Goal: Task Accomplishment & Management: Complete application form

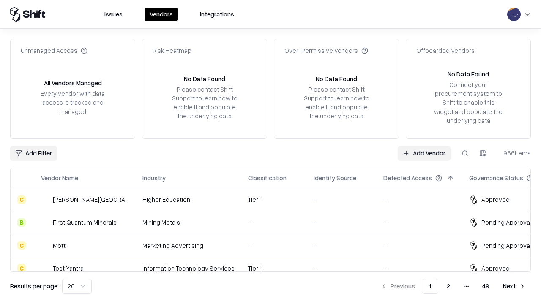
click at [424, 153] on link "Add Vendor" at bounding box center [423, 153] width 53 height 15
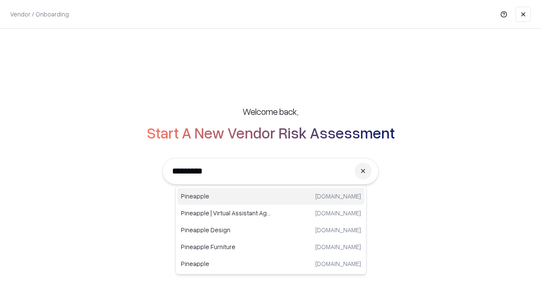
click at [271, 196] on div "Pineapple [DOMAIN_NAME]" at bounding box center [270, 196] width 187 height 17
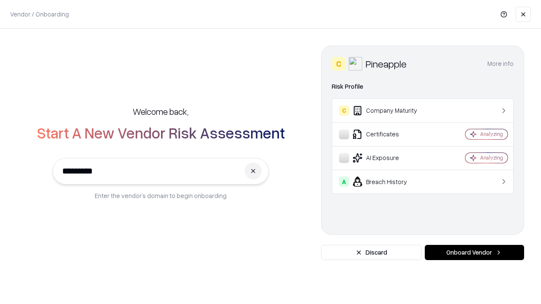
type input "*********"
click at [474, 253] on button "Onboard Vendor" at bounding box center [473, 252] width 99 height 15
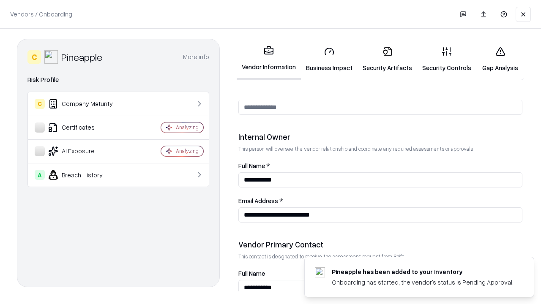
scroll to position [438, 0]
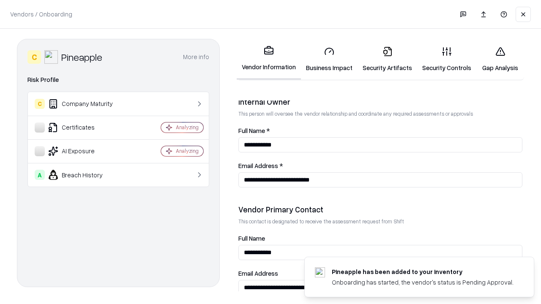
click at [387, 59] on link "Security Artifacts" at bounding box center [387, 59] width 60 height 39
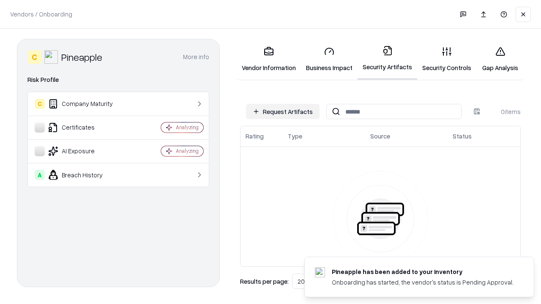
click at [283, 112] on button "Request Artifacts" at bounding box center [282, 111] width 73 height 15
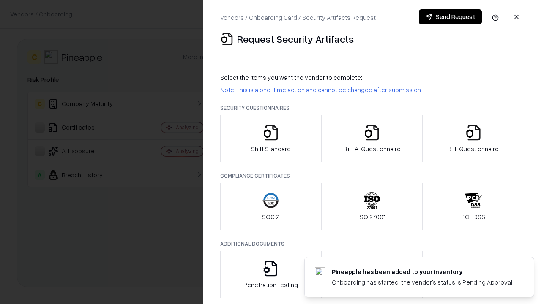
click at [473, 139] on icon "button" at bounding box center [473, 132] width 17 height 17
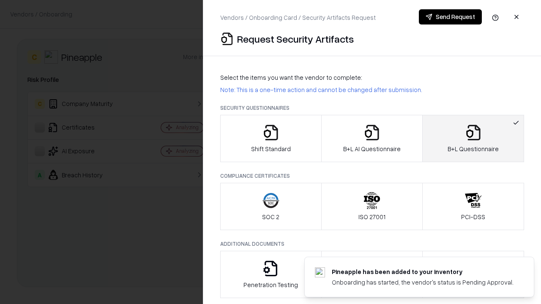
click at [371, 139] on icon "button" at bounding box center [371, 132] width 17 height 17
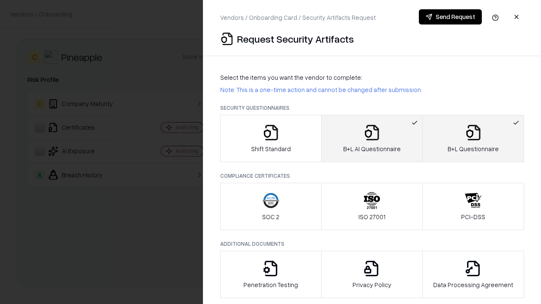
click at [450, 17] on button "Send Request" at bounding box center [450, 16] width 63 height 15
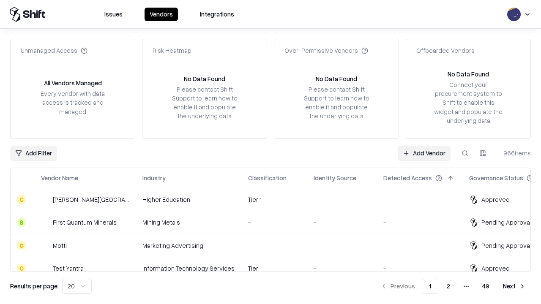
click at [465, 153] on button at bounding box center [464, 153] width 15 height 15
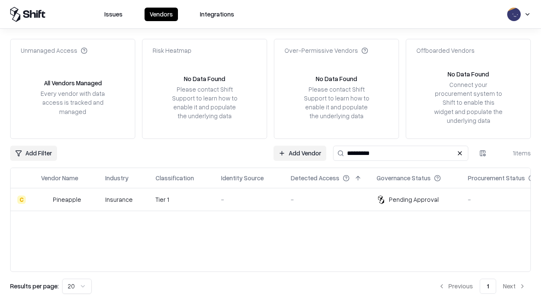
type input "*********"
click at [275, 199] on div "-" at bounding box center [249, 199] width 56 height 9
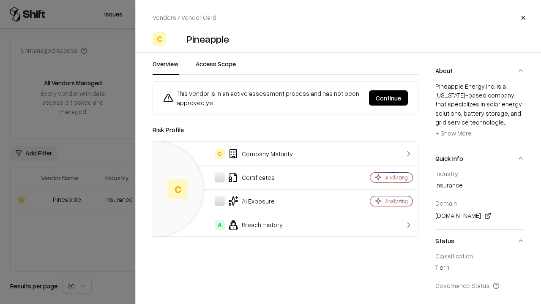
click at [388, 98] on button "Continue" at bounding box center [388, 97] width 39 height 15
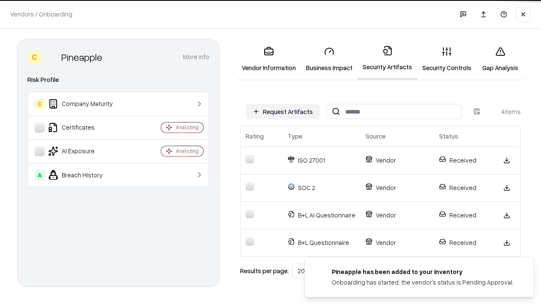
click at [500, 59] on link "Gap Analysis" at bounding box center [500, 59] width 48 height 39
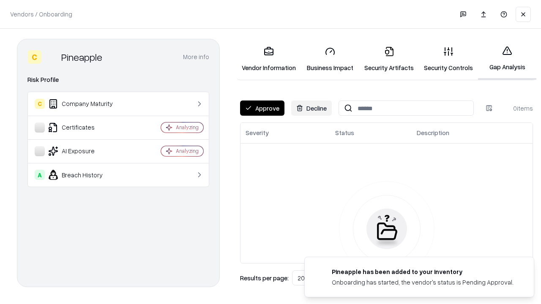
click at [262, 108] on button "Approve" at bounding box center [262, 108] width 44 height 15
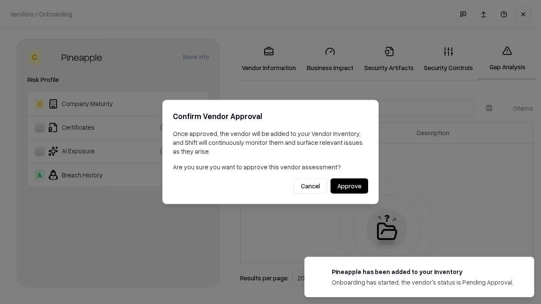
click at [349, 186] on button "Approve" at bounding box center [349, 186] width 38 height 15
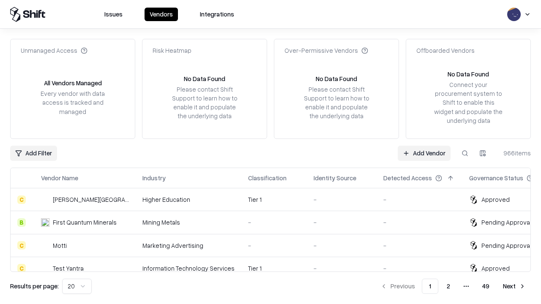
type input "*********"
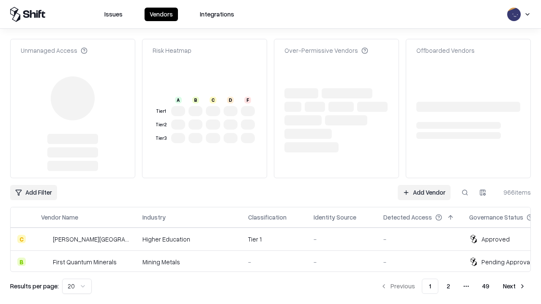
click at [424, 185] on link "Add Vendor" at bounding box center [423, 192] width 53 height 15
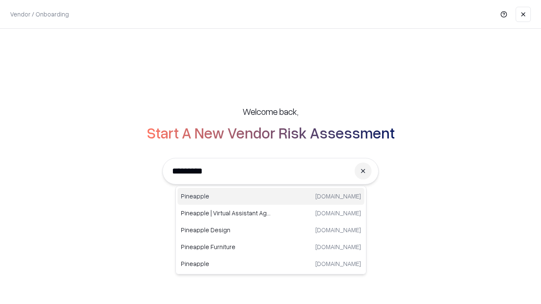
click at [271, 196] on div "Pineapple [DOMAIN_NAME]" at bounding box center [270, 196] width 187 height 17
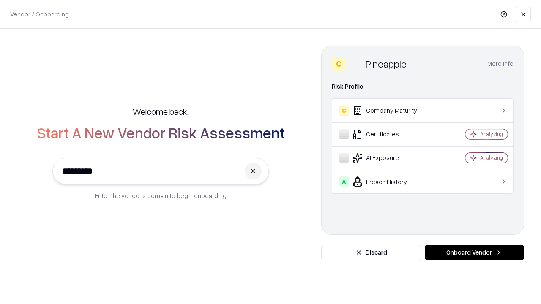
type input "*********"
click at [474, 253] on button "Onboard Vendor" at bounding box center [473, 252] width 99 height 15
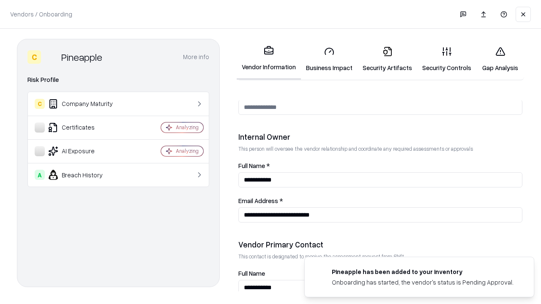
scroll to position [438, 0]
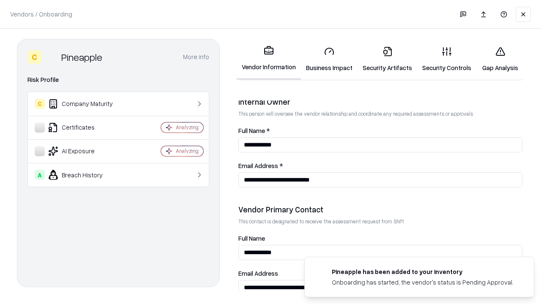
click at [500, 59] on link "Gap Analysis" at bounding box center [500, 59] width 48 height 39
